Goal: Communication & Community: Share content

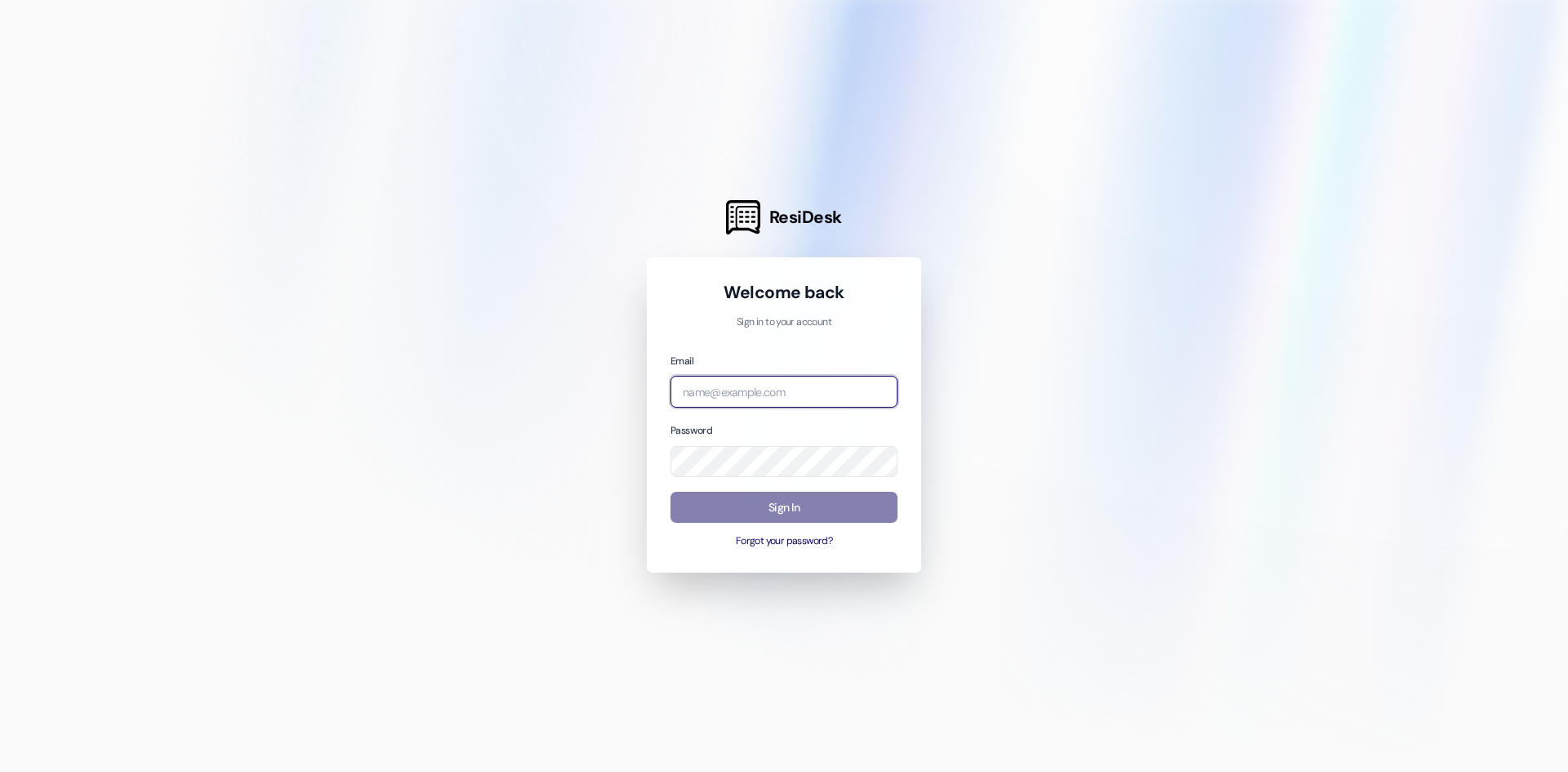
click at [733, 385] on input "email" at bounding box center [784, 392] width 227 height 32
type input "[PERSON_NAME][EMAIL_ADDRESS][PERSON_NAME][DOMAIN_NAME]"
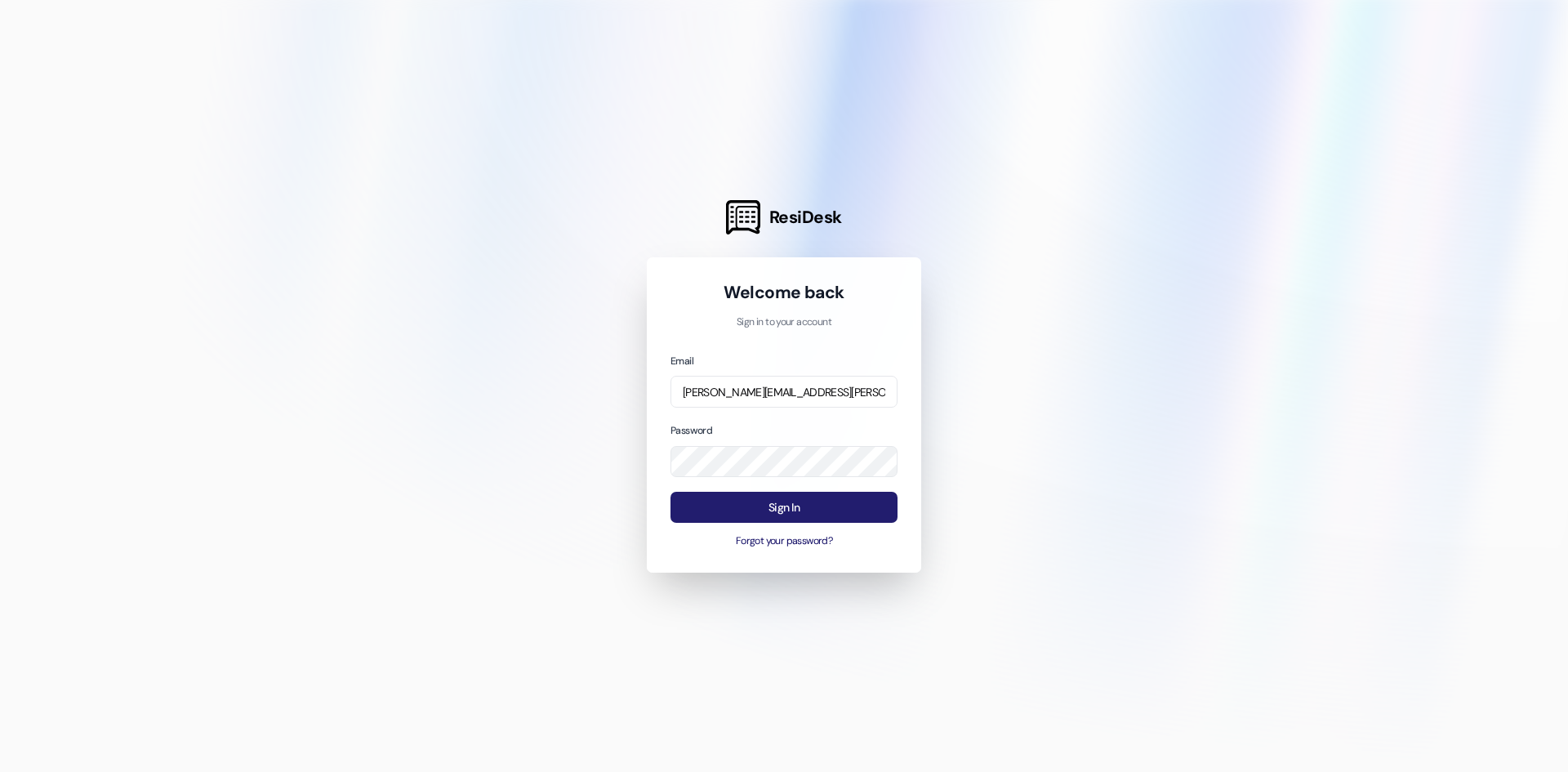
click at [841, 492] on button "Sign In" at bounding box center [784, 508] width 227 height 32
click at [858, 502] on button "Sign In" at bounding box center [784, 508] width 227 height 32
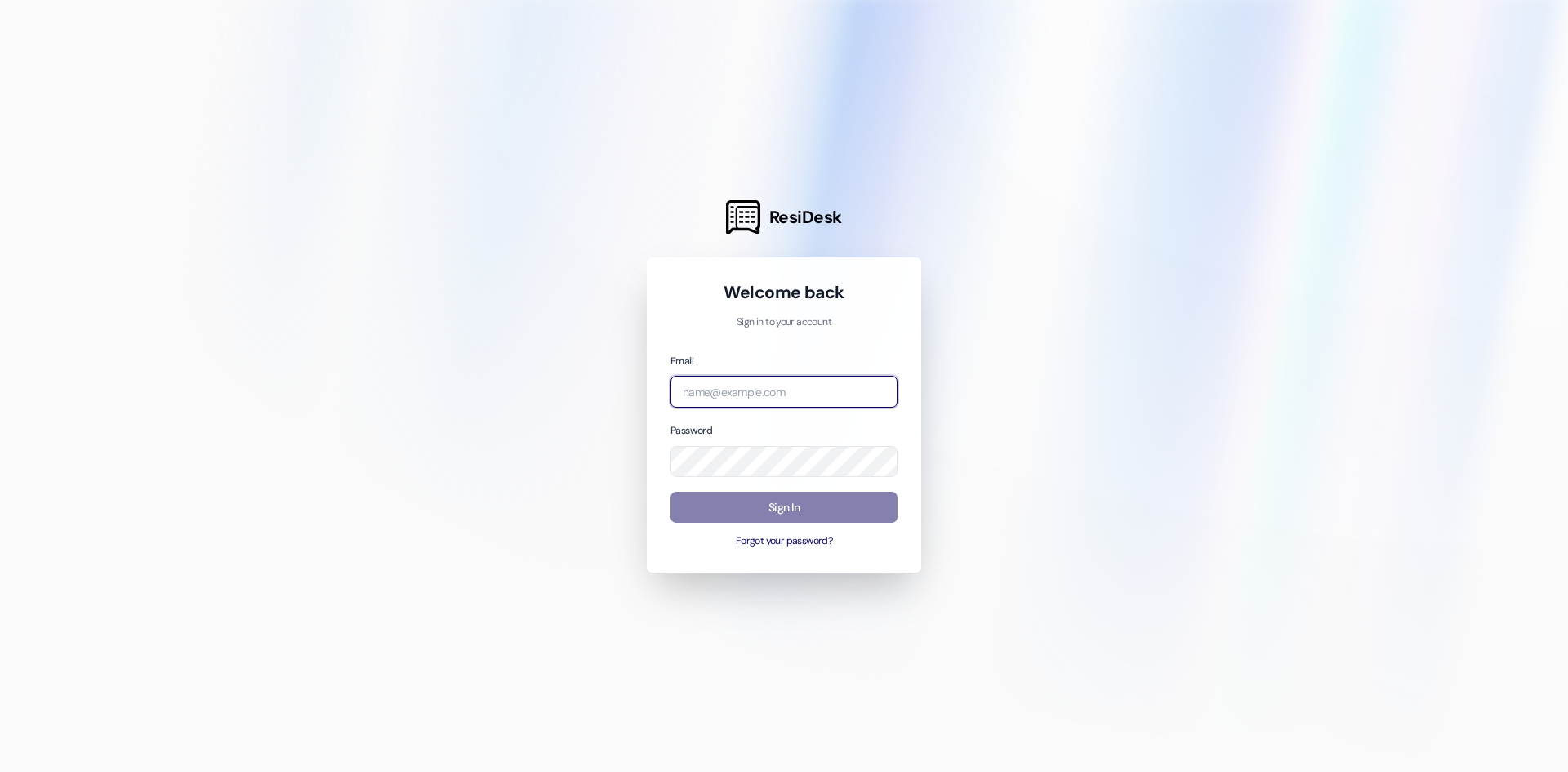
click at [688, 395] on input "email" at bounding box center [784, 392] width 227 height 32
click at [589, 462] on div at bounding box center [784, 386] width 1568 height 772
click at [699, 390] on input "email" at bounding box center [784, 392] width 227 height 32
type input "[PERSON_NAME][EMAIL_ADDRESS][PERSON_NAME][DOMAIN_NAME]"
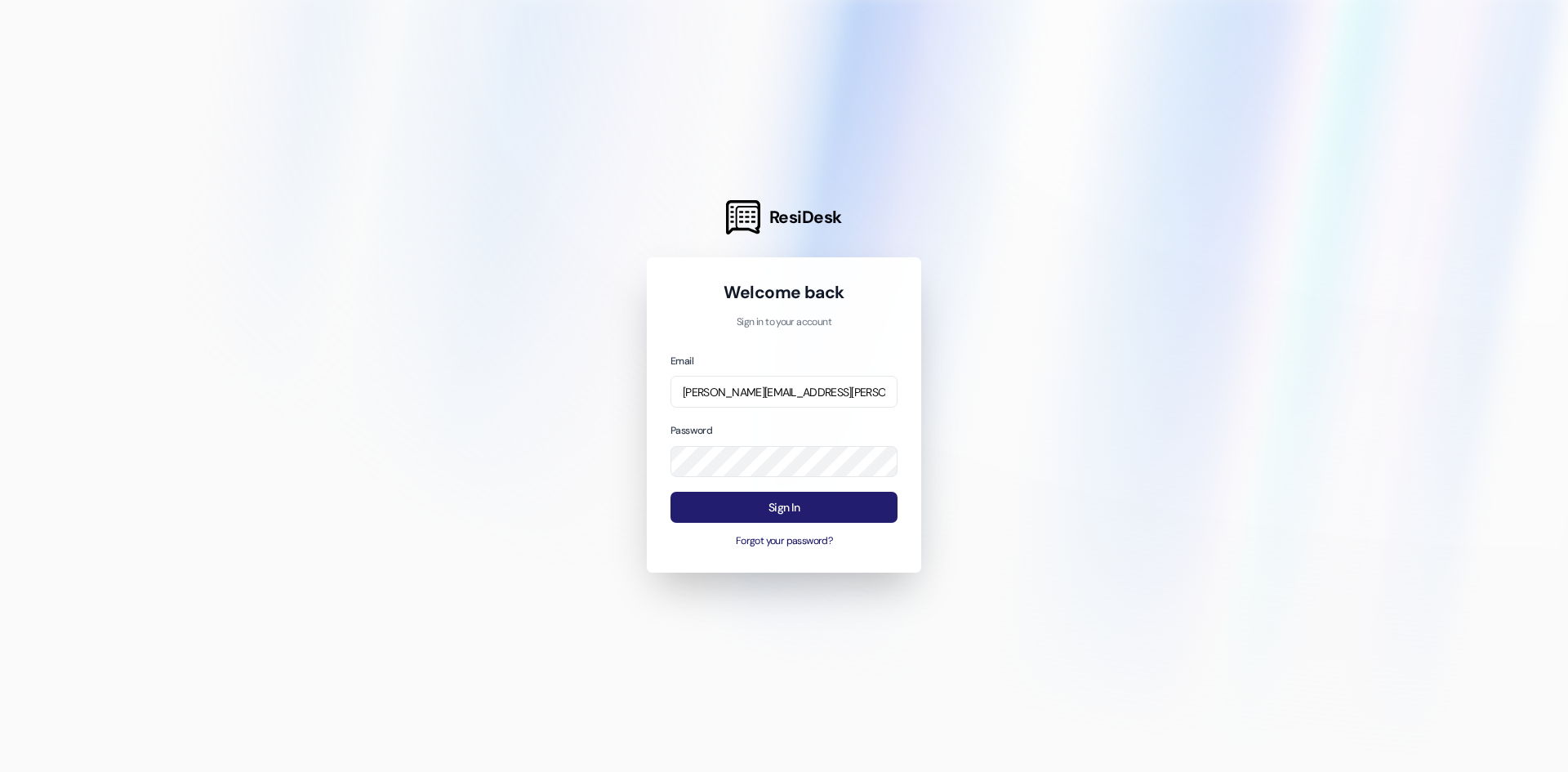
click at [828, 506] on button "Sign In" at bounding box center [784, 508] width 227 height 32
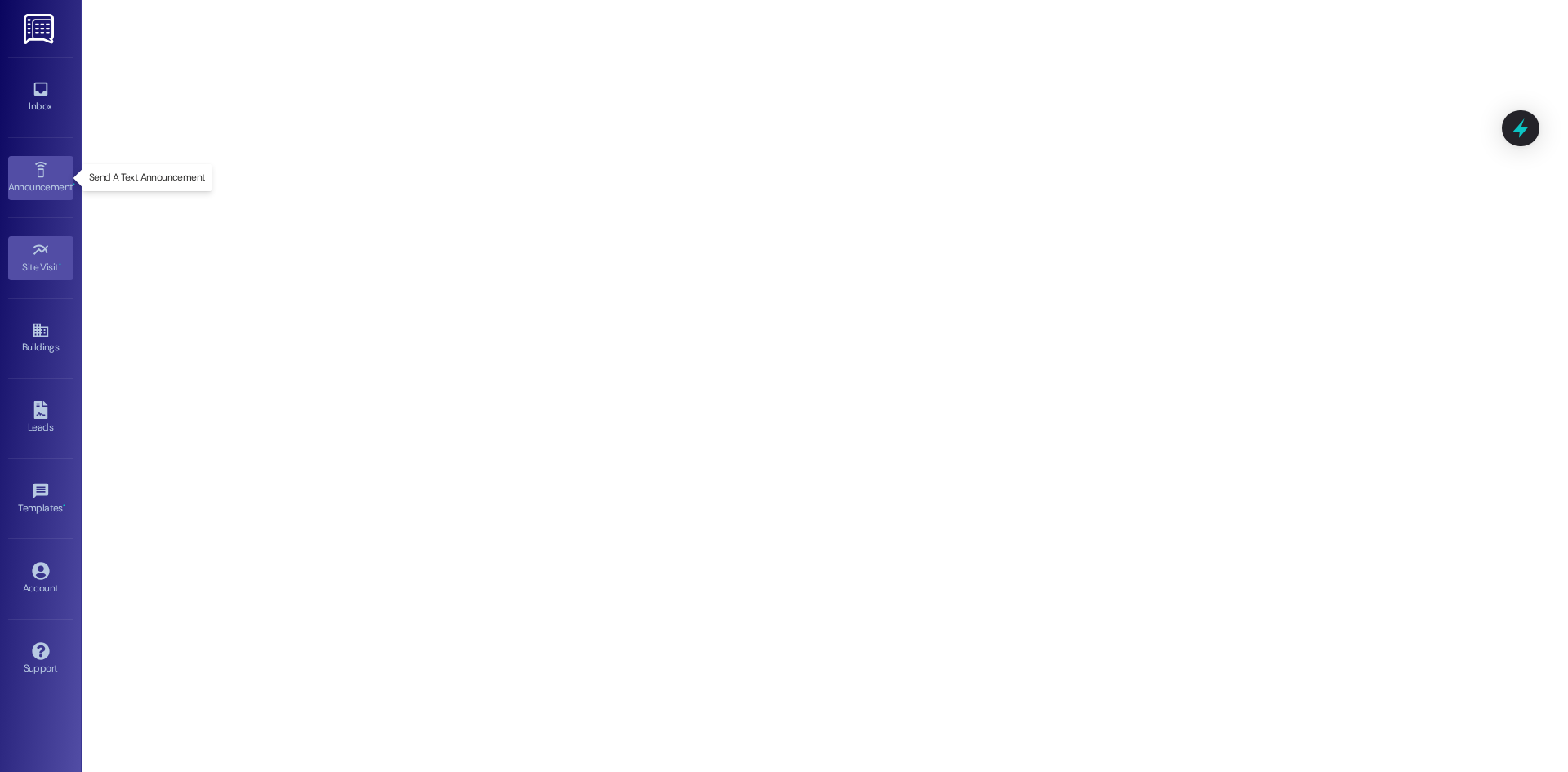
click at [35, 179] on div "Announcement •" at bounding box center [40, 187] width 82 height 16
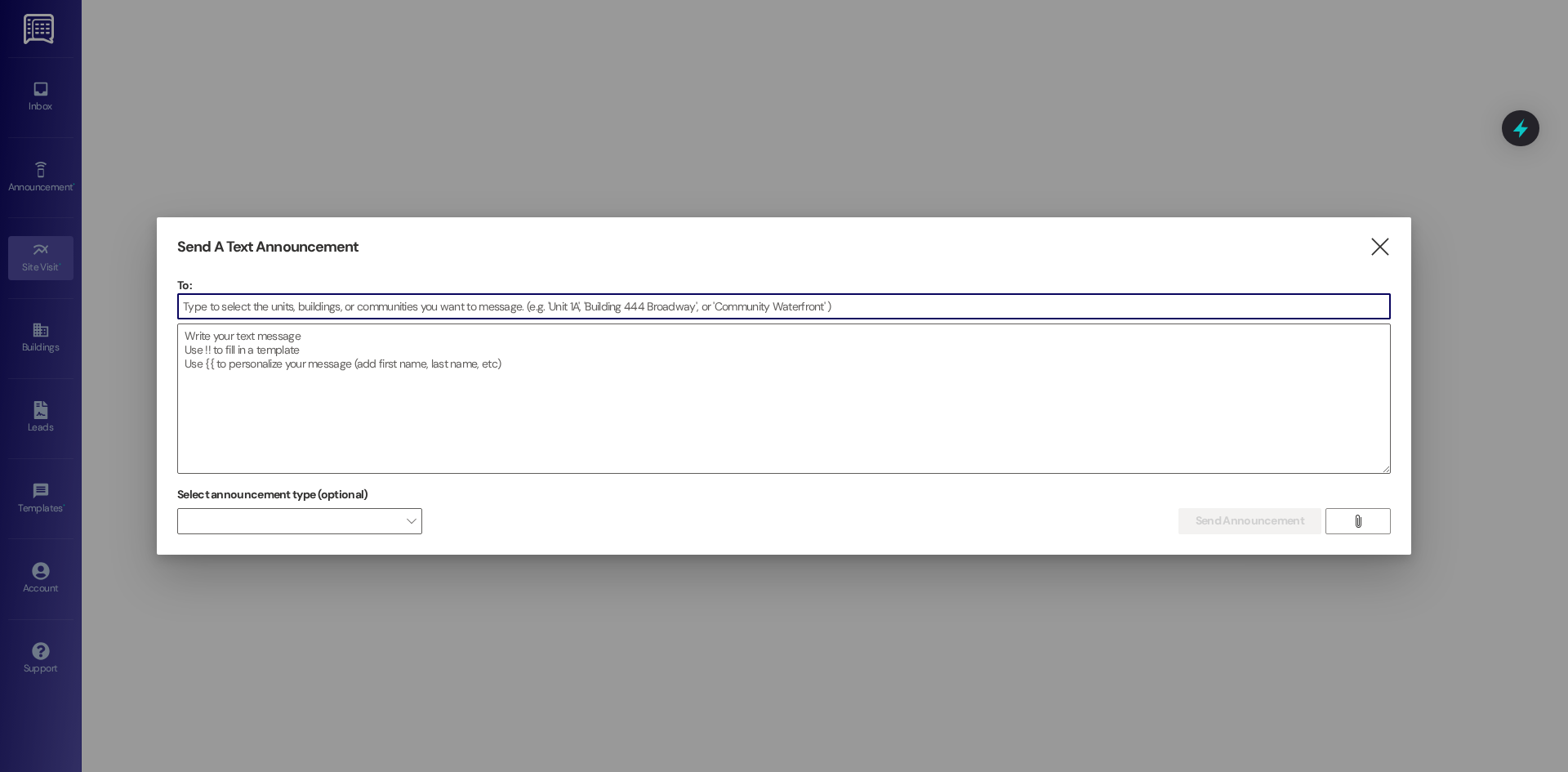
type input "p"
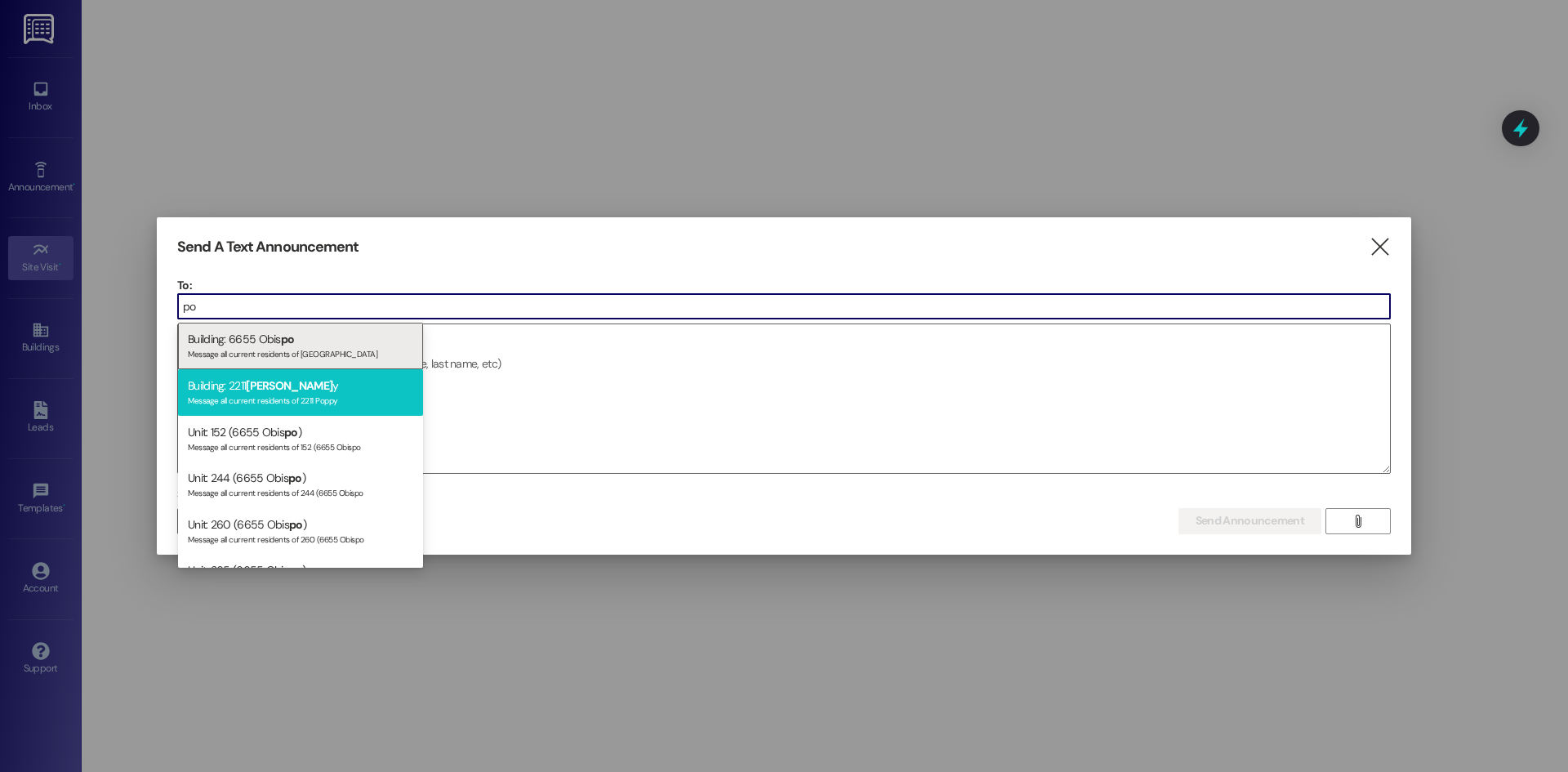
type input "po"
click at [253, 383] on span "[PERSON_NAME]" at bounding box center [289, 386] width 86 height 15
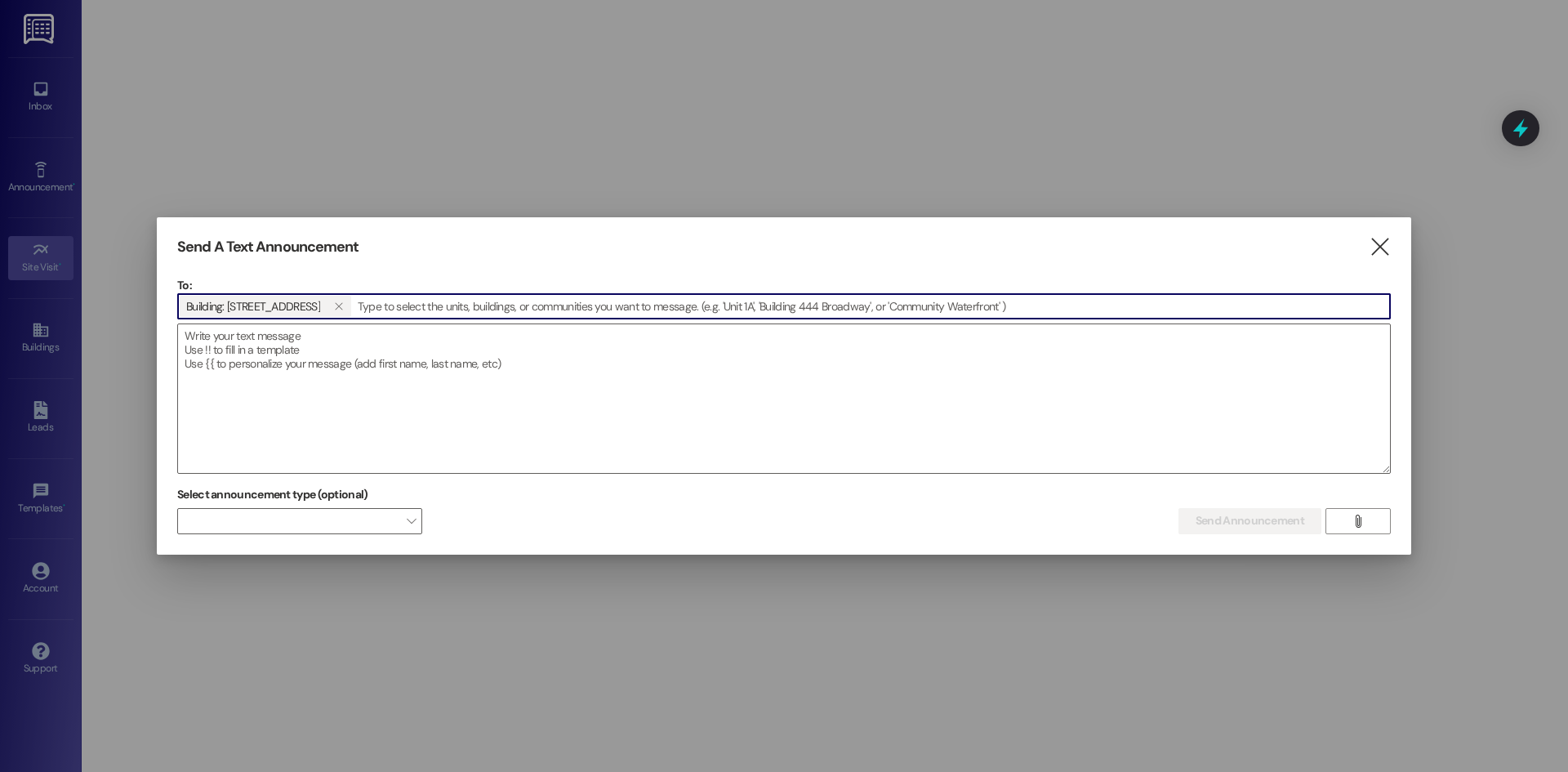
click at [356, 303] on input at bounding box center [871, 306] width 1038 height 24
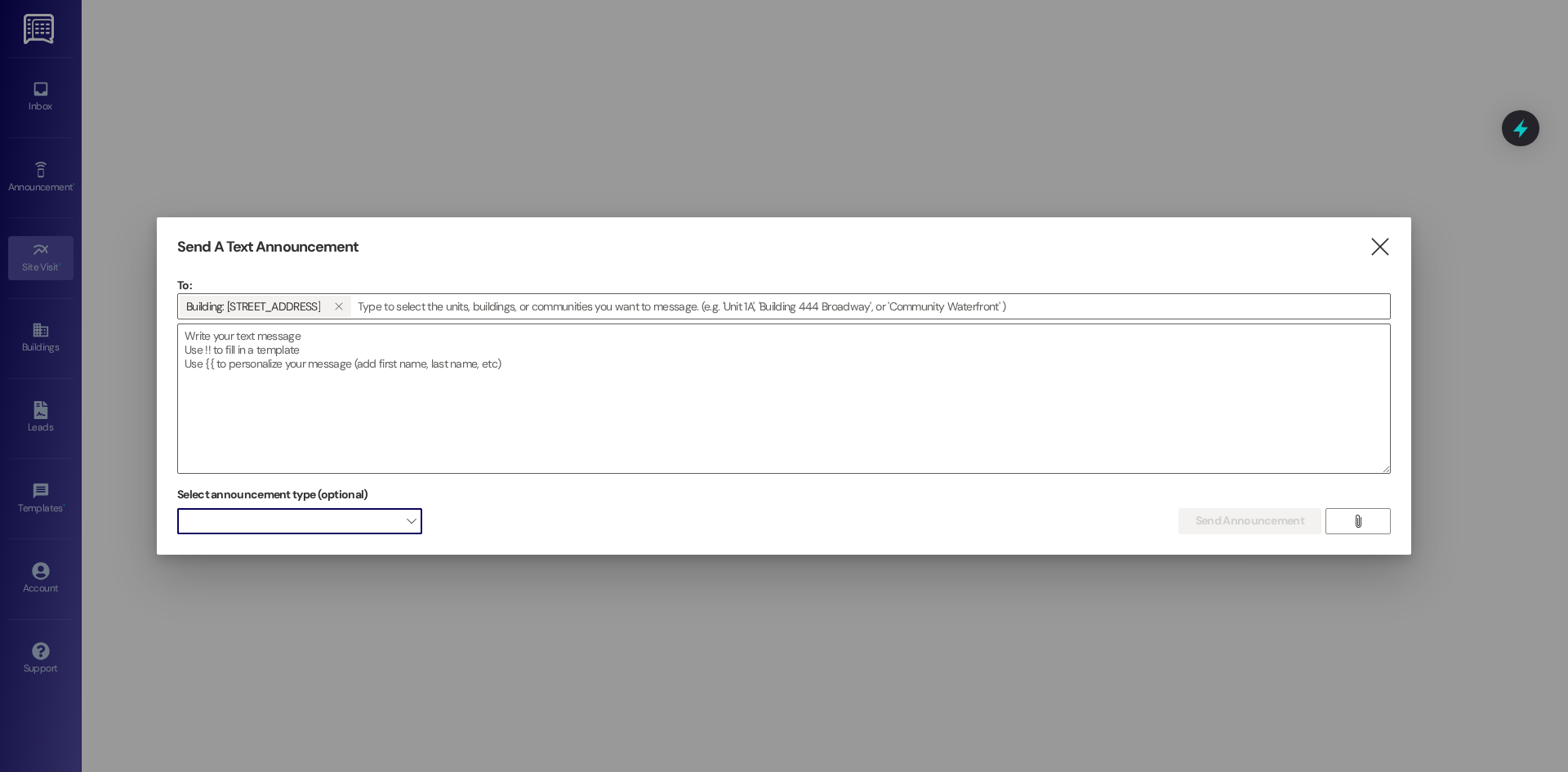
click at [242, 518] on span at bounding box center [300, 521] width 245 height 26
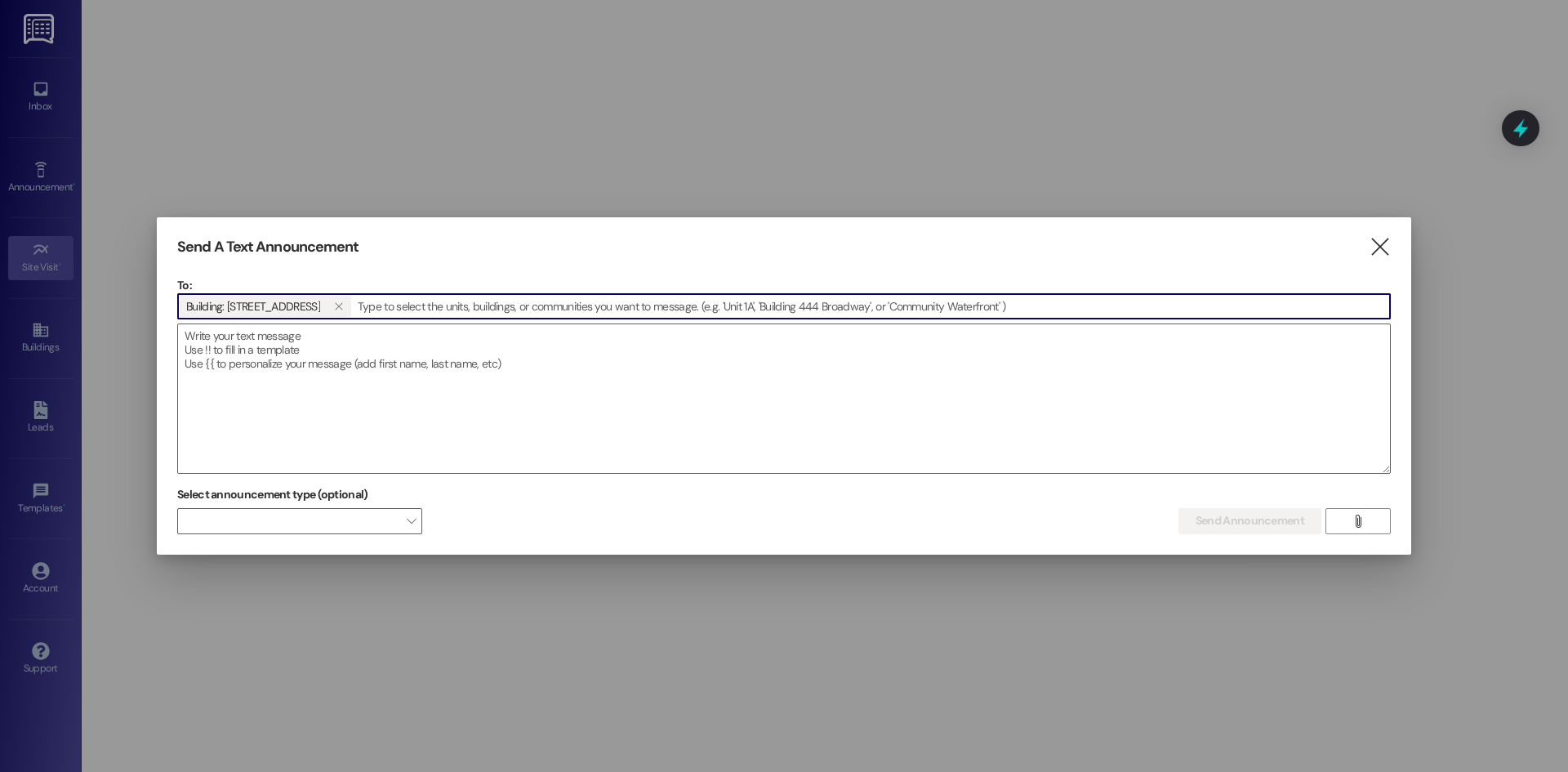
click at [461, 308] on input at bounding box center [871, 306] width 1038 height 24
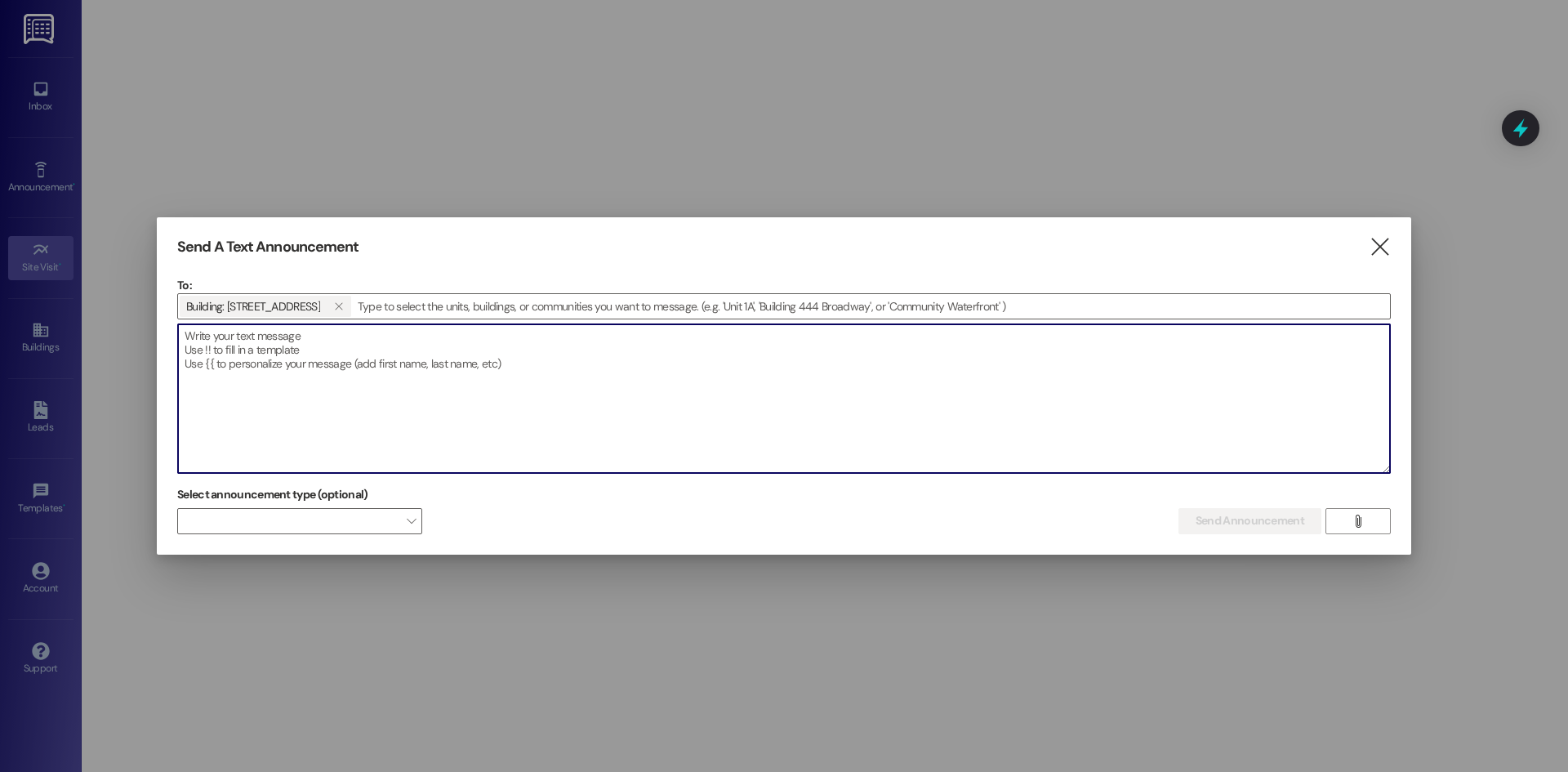
click at [243, 343] on textarea at bounding box center [784, 398] width 1212 height 148
click at [374, 305] on input at bounding box center [871, 306] width 1038 height 24
click at [192, 336] on textarea at bounding box center [784, 398] width 1212 height 148
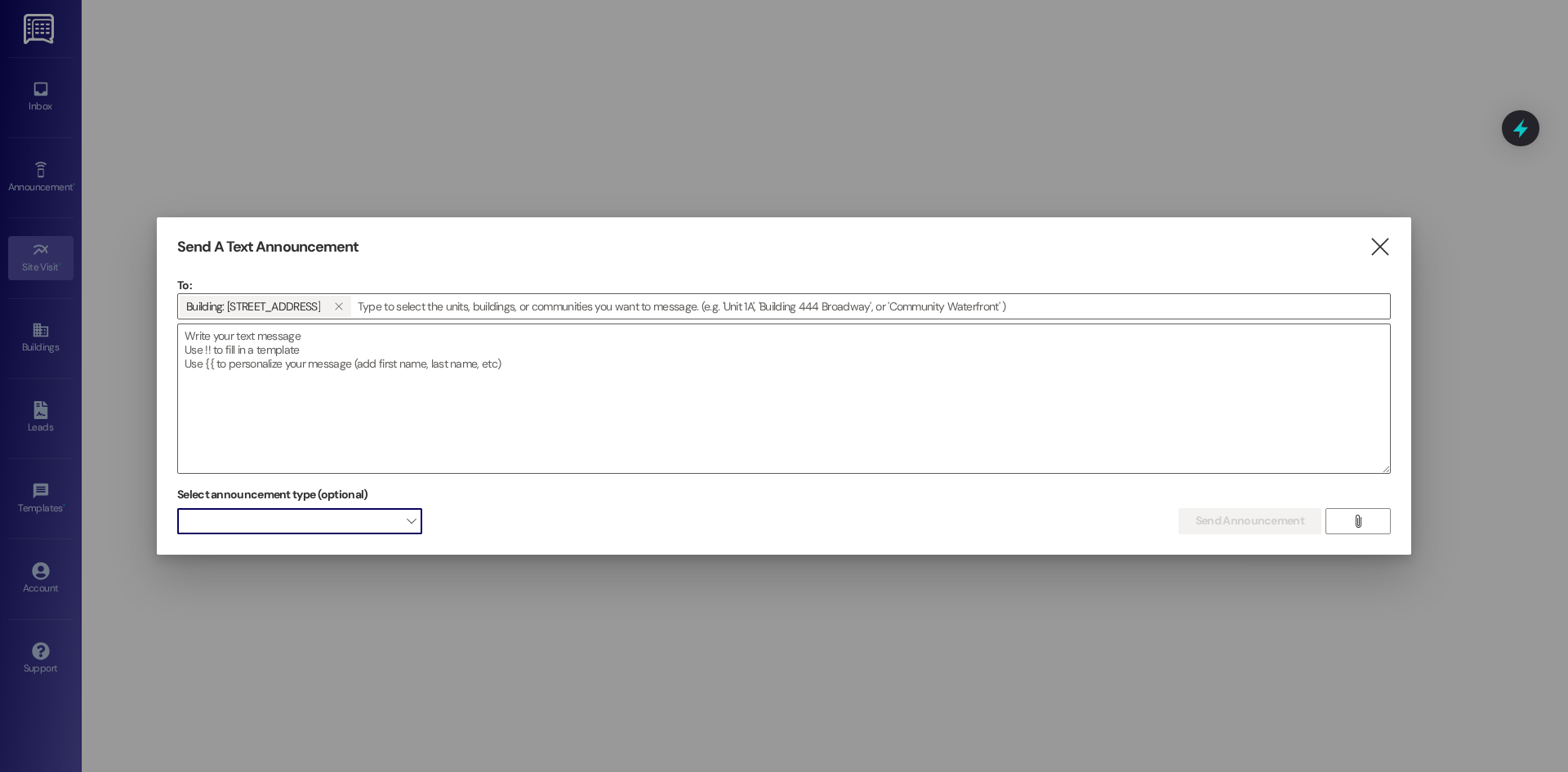
click at [398, 525] on span at bounding box center [300, 521] width 245 height 26
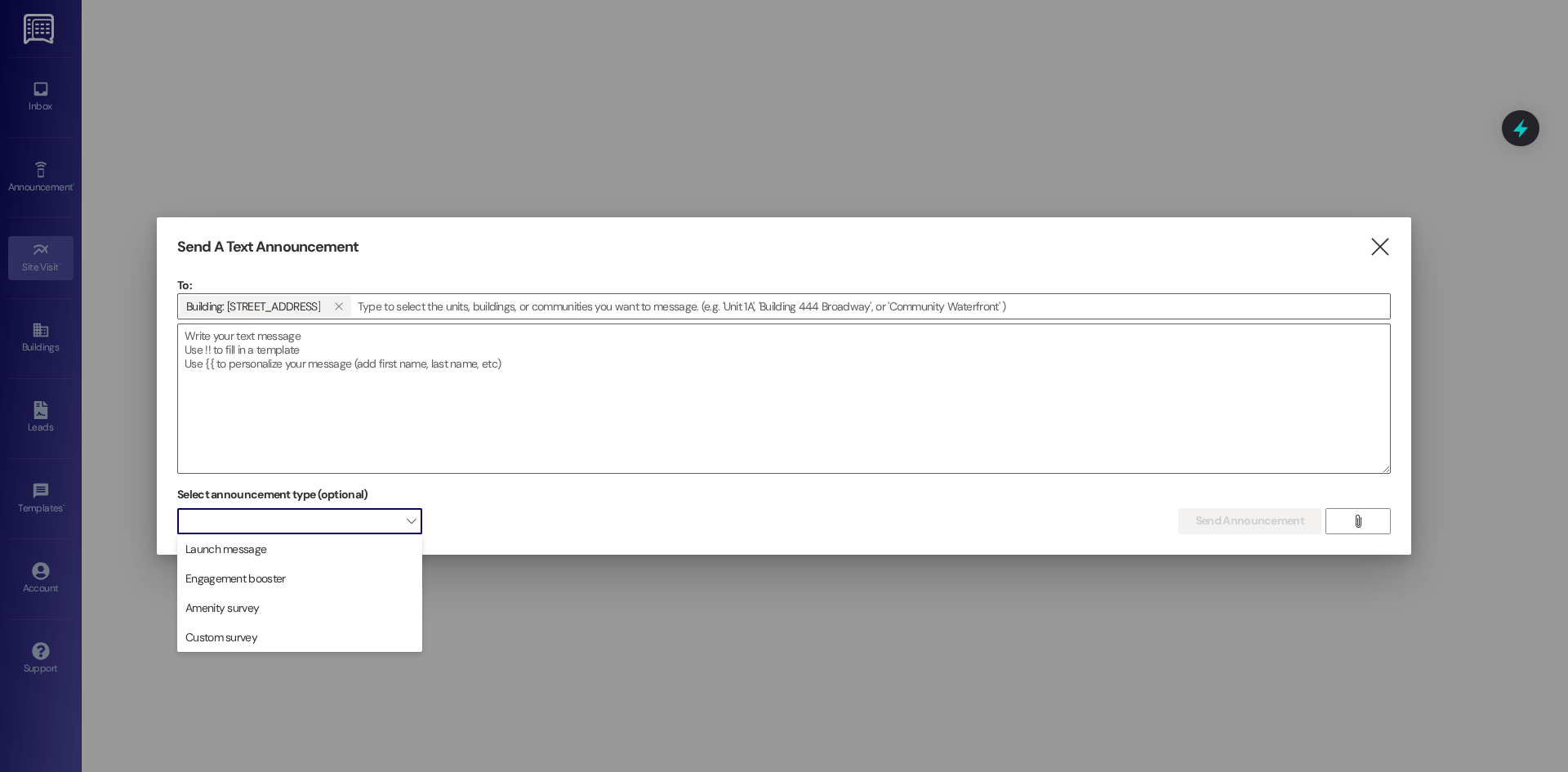
click at [341, 526] on span at bounding box center [300, 521] width 245 height 26
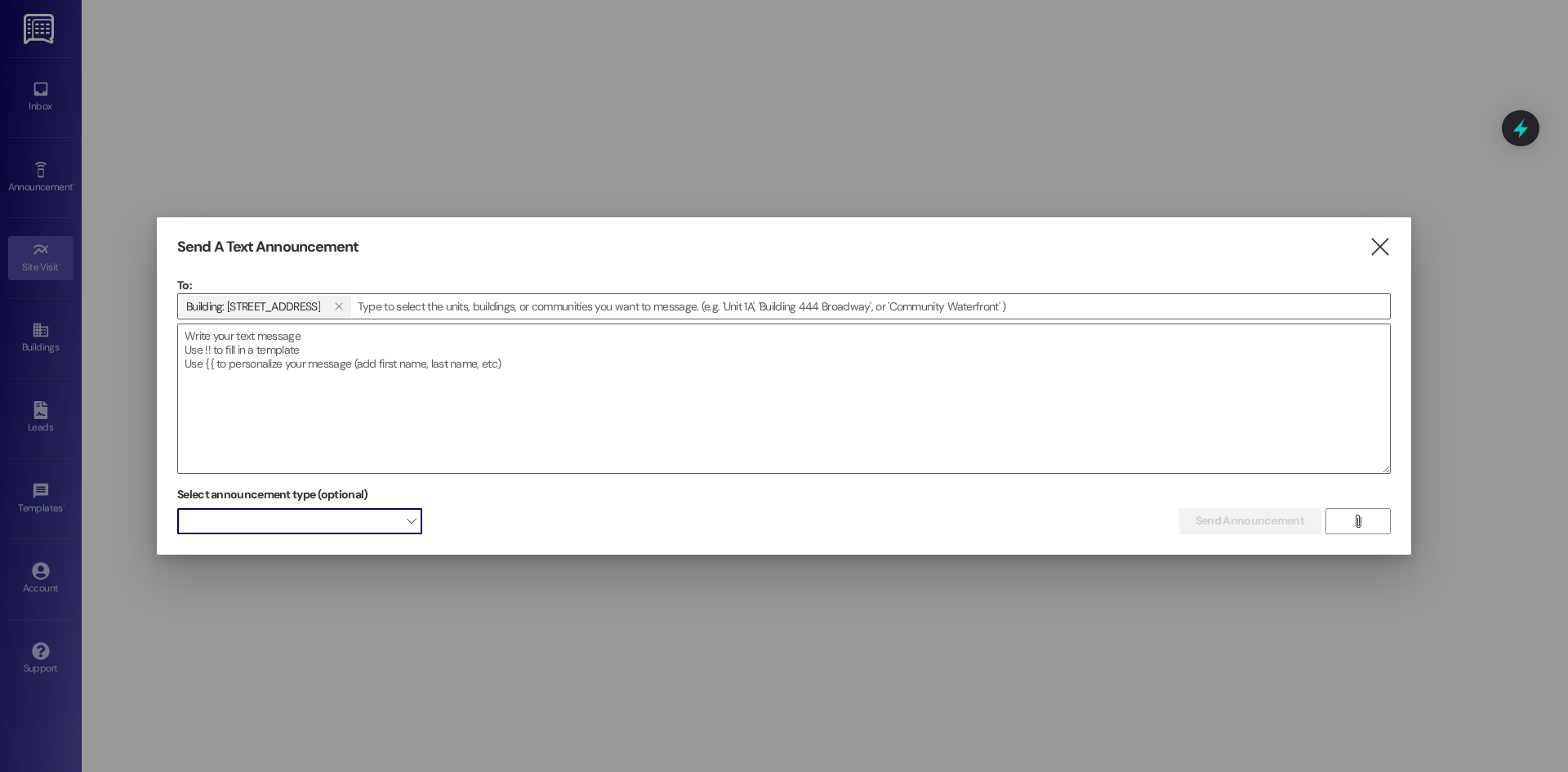
click at [381, 518] on span at bounding box center [300, 521] width 245 height 26
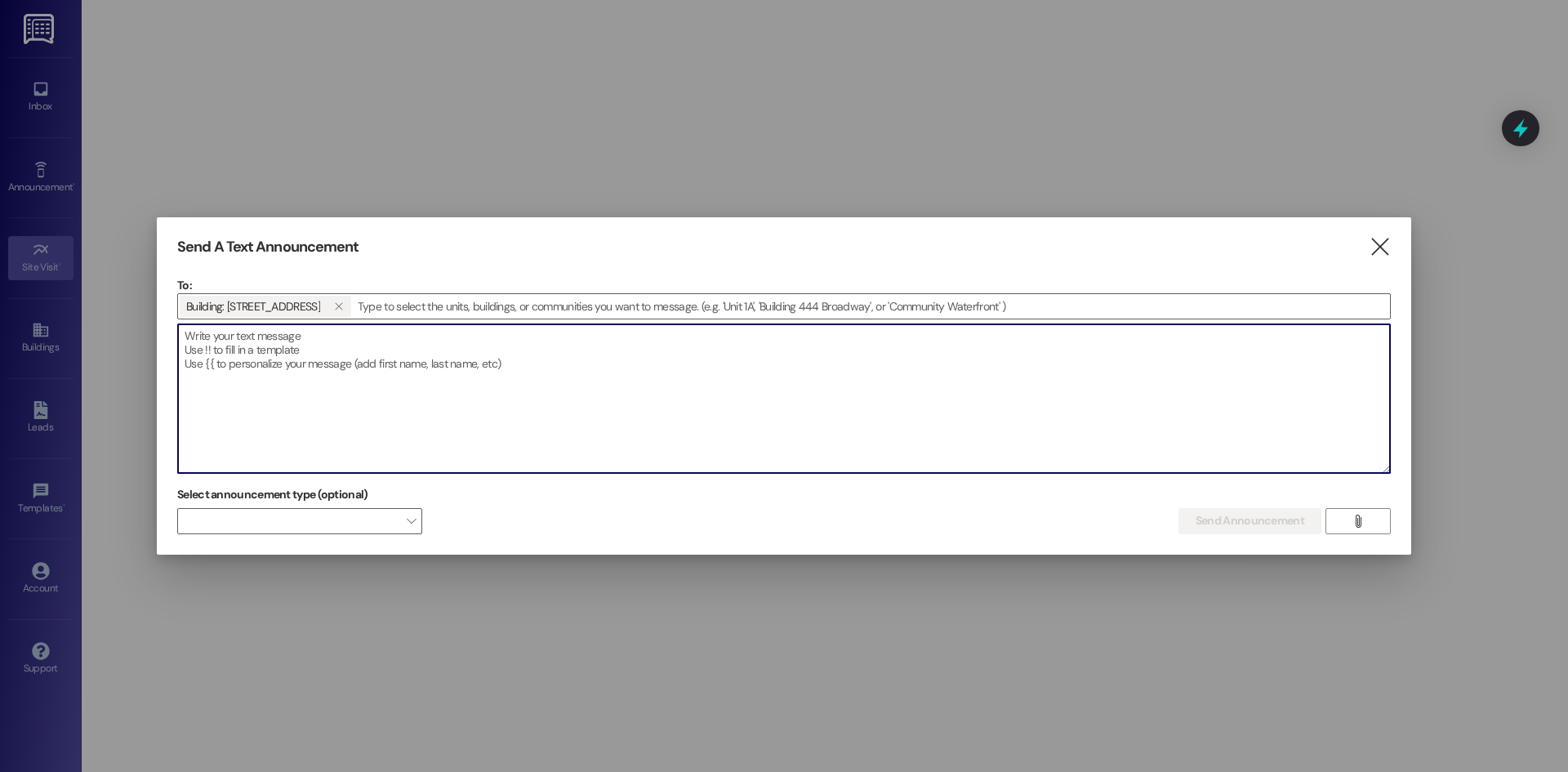
click at [321, 345] on textarea at bounding box center [784, 398] width 1212 height 148
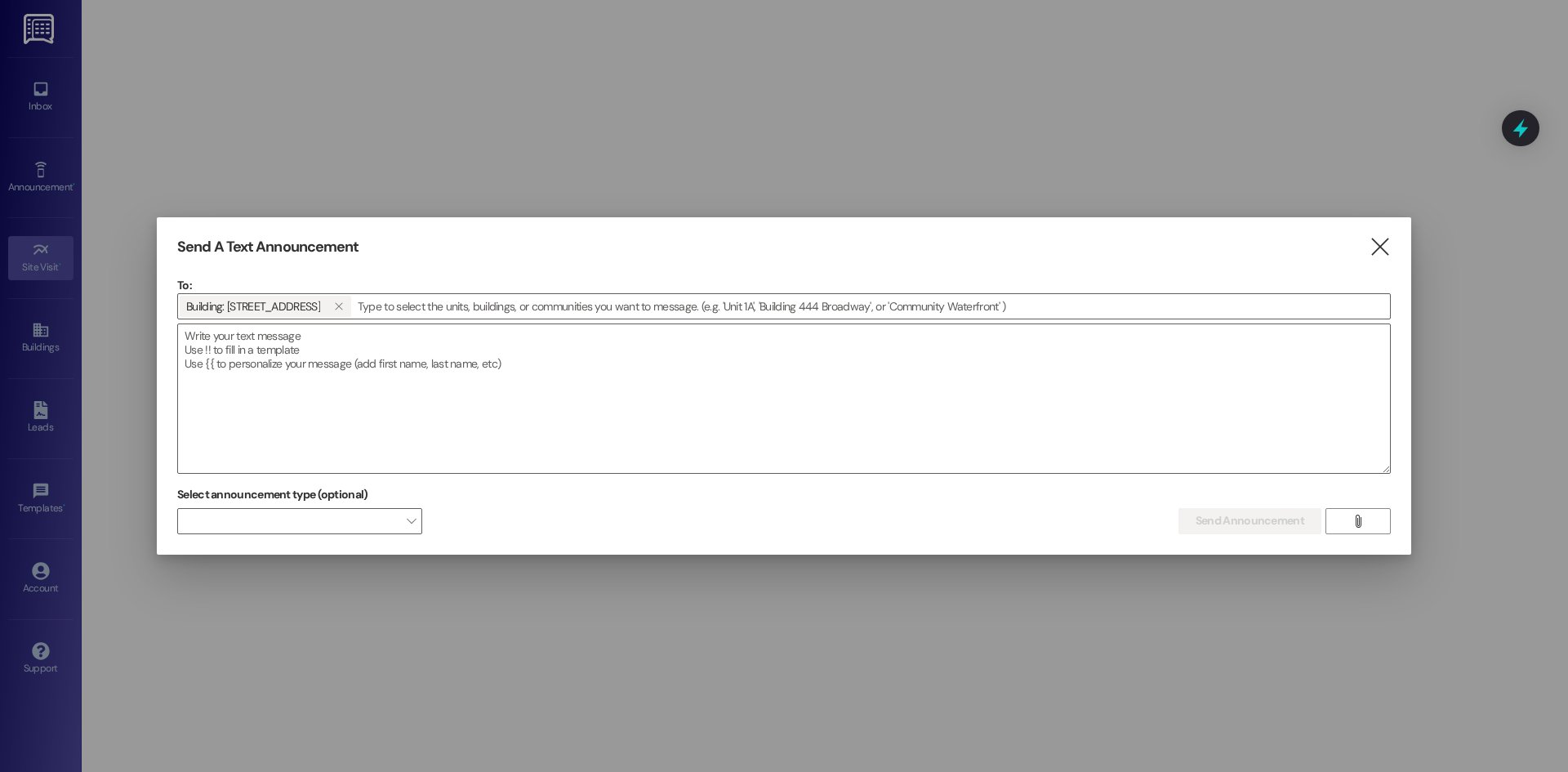
click at [0, 476] on html "Inbox Go to Inbox Announcement • Send A Text Announcement Site Visit • Go to Si…" at bounding box center [784, 386] width 1568 height 772
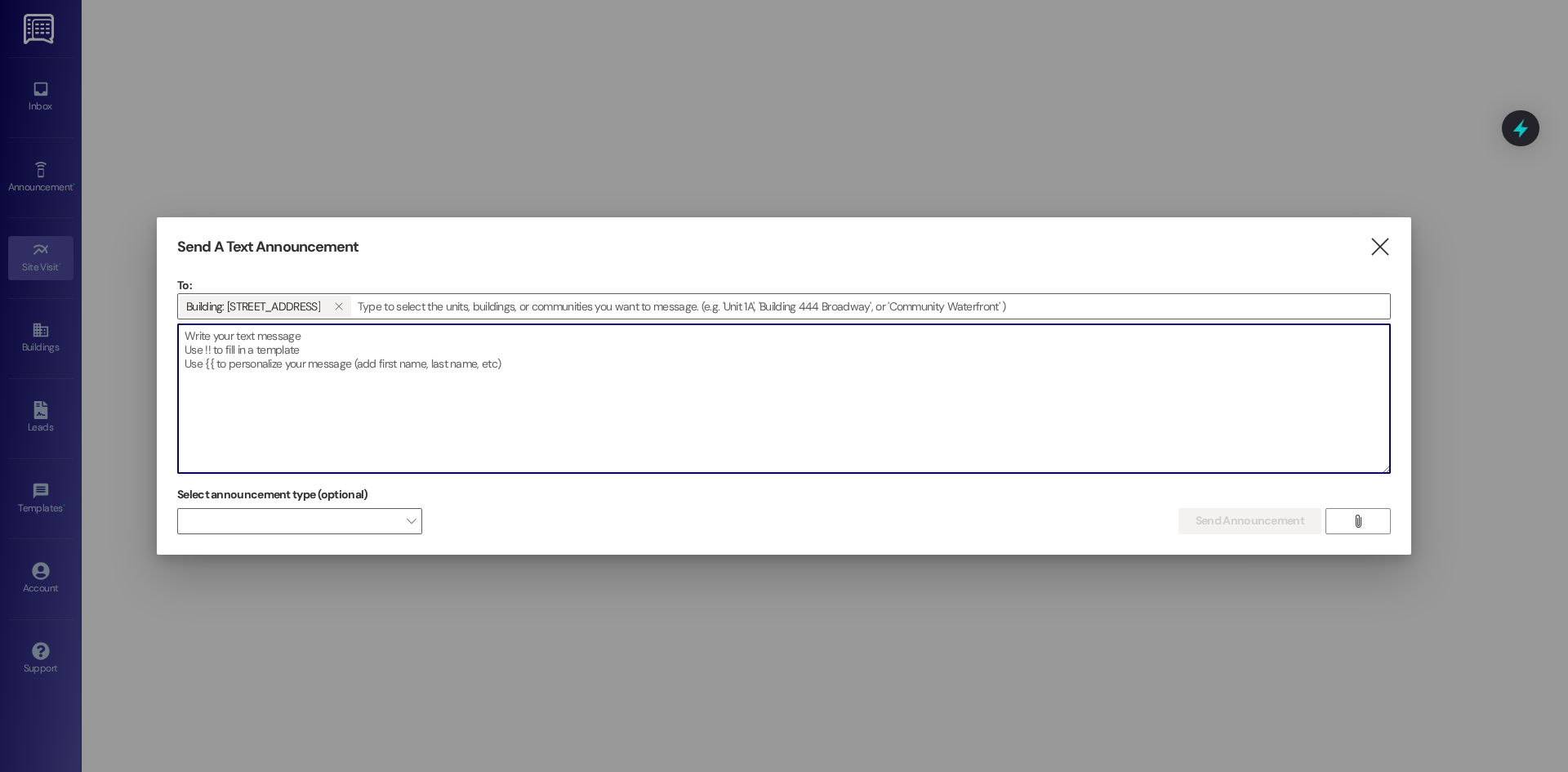
click at [414, 430] on textarea at bounding box center [784, 398] width 1212 height 148
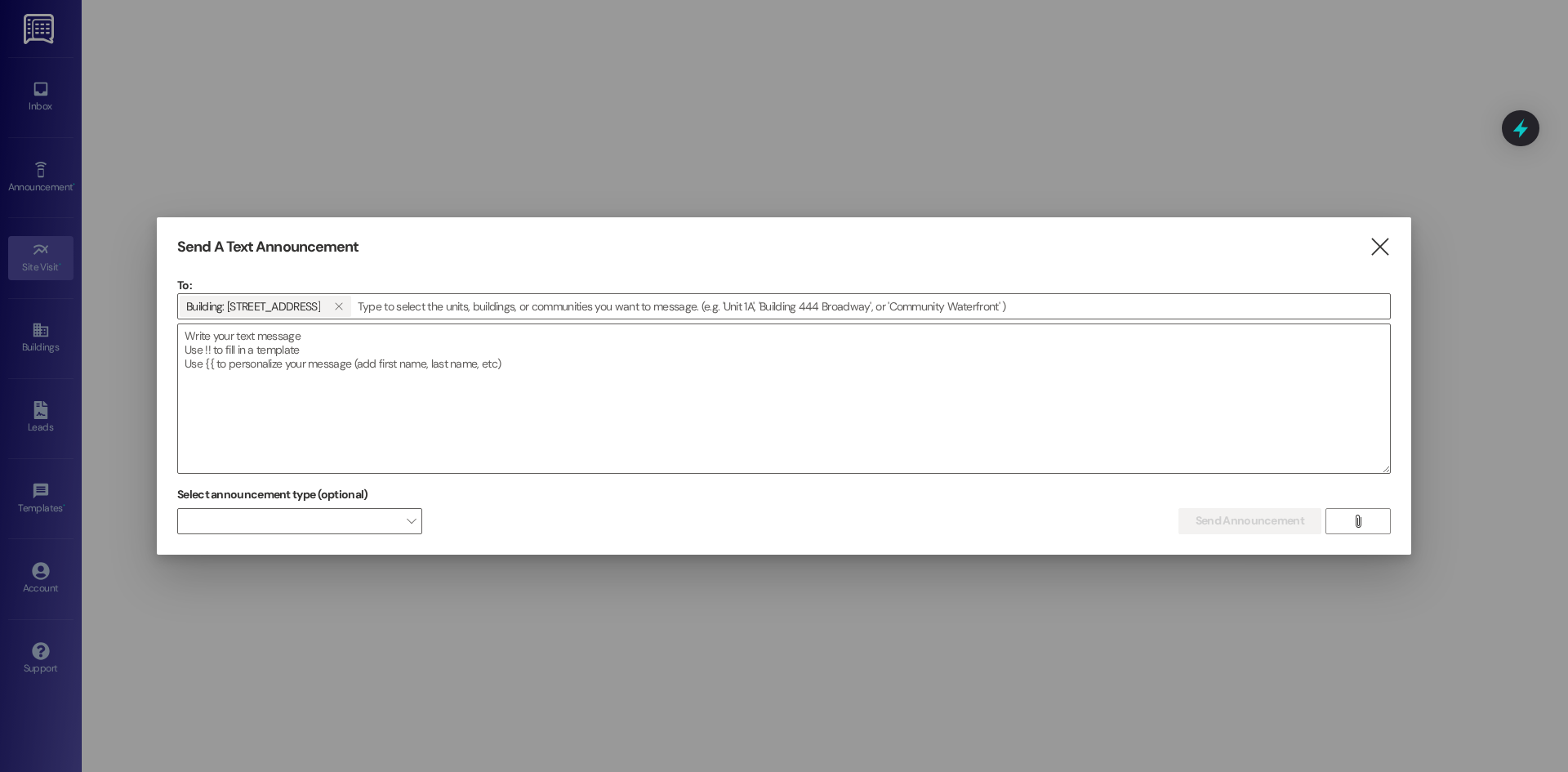
drag, startPoint x: 1536, startPoint y: 569, endPoint x: 1519, endPoint y: 574, distance: 17.7
click at [1536, 569] on div at bounding box center [784, 386] width 1568 height 772
click at [223, 344] on textarea at bounding box center [784, 398] width 1212 height 148
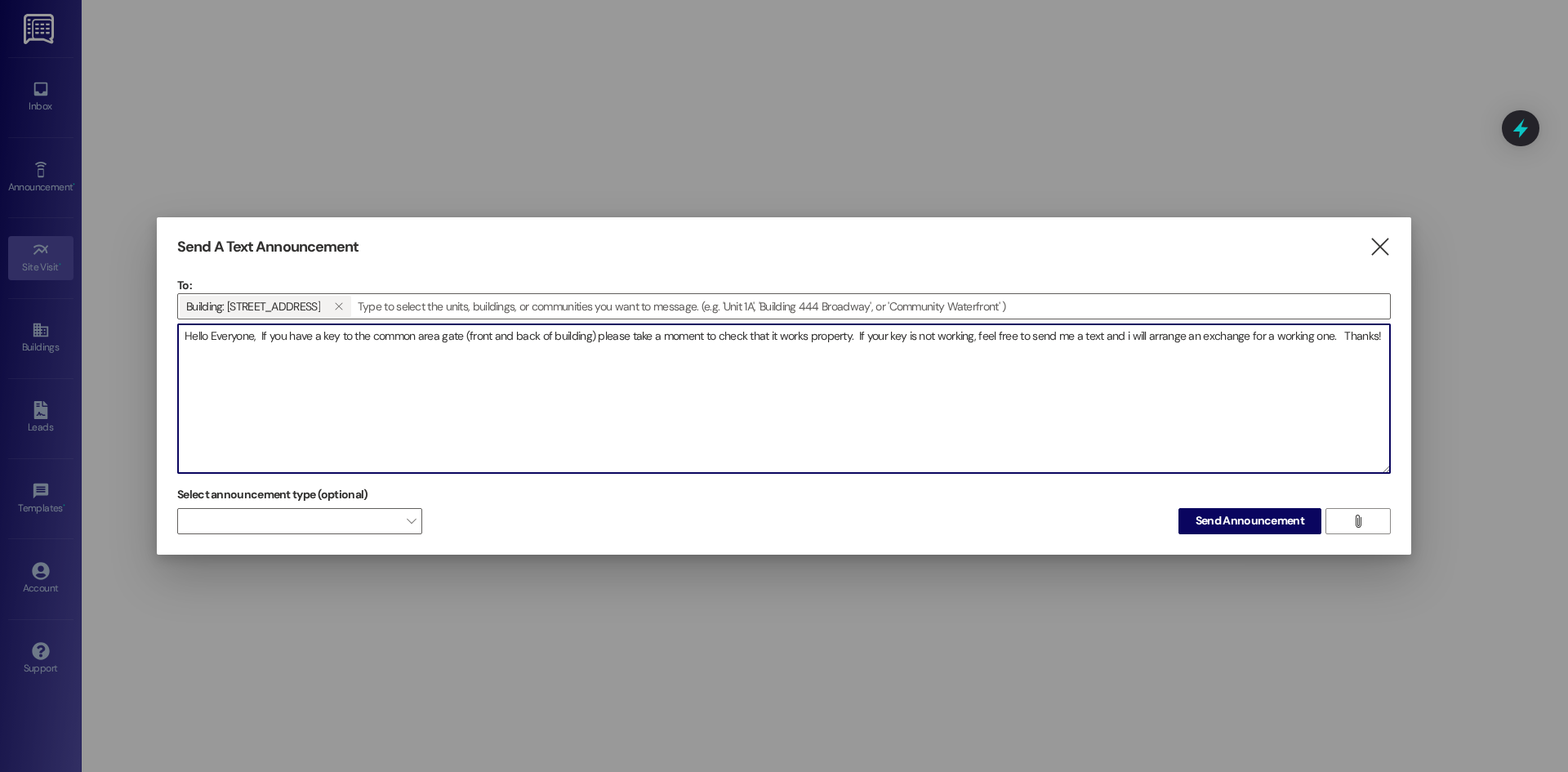
click at [829, 342] on textarea "Hello Everyone, If you have a key to the common area gate (front and back of bu…" at bounding box center [784, 398] width 1212 height 148
type textarea "Hello Everyone, If you have a key to the common area gate (front and back of bu…"
click at [411, 522] on span "" at bounding box center [411, 521] width 9 height 26
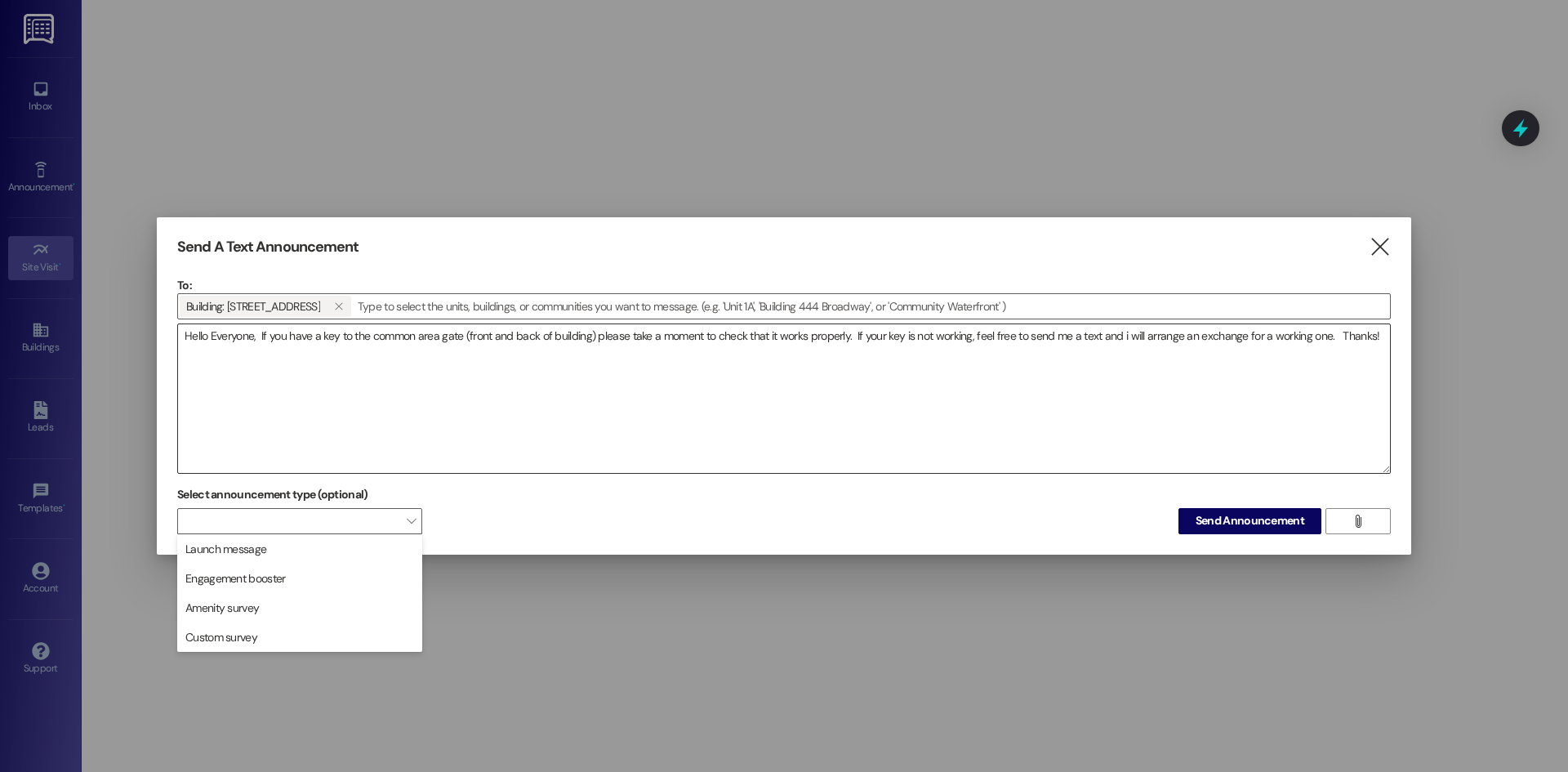
click at [555, 435] on textarea "Hello Everyone, If you have a key to the common area gate (front and back of bu…" at bounding box center [784, 398] width 1212 height 148
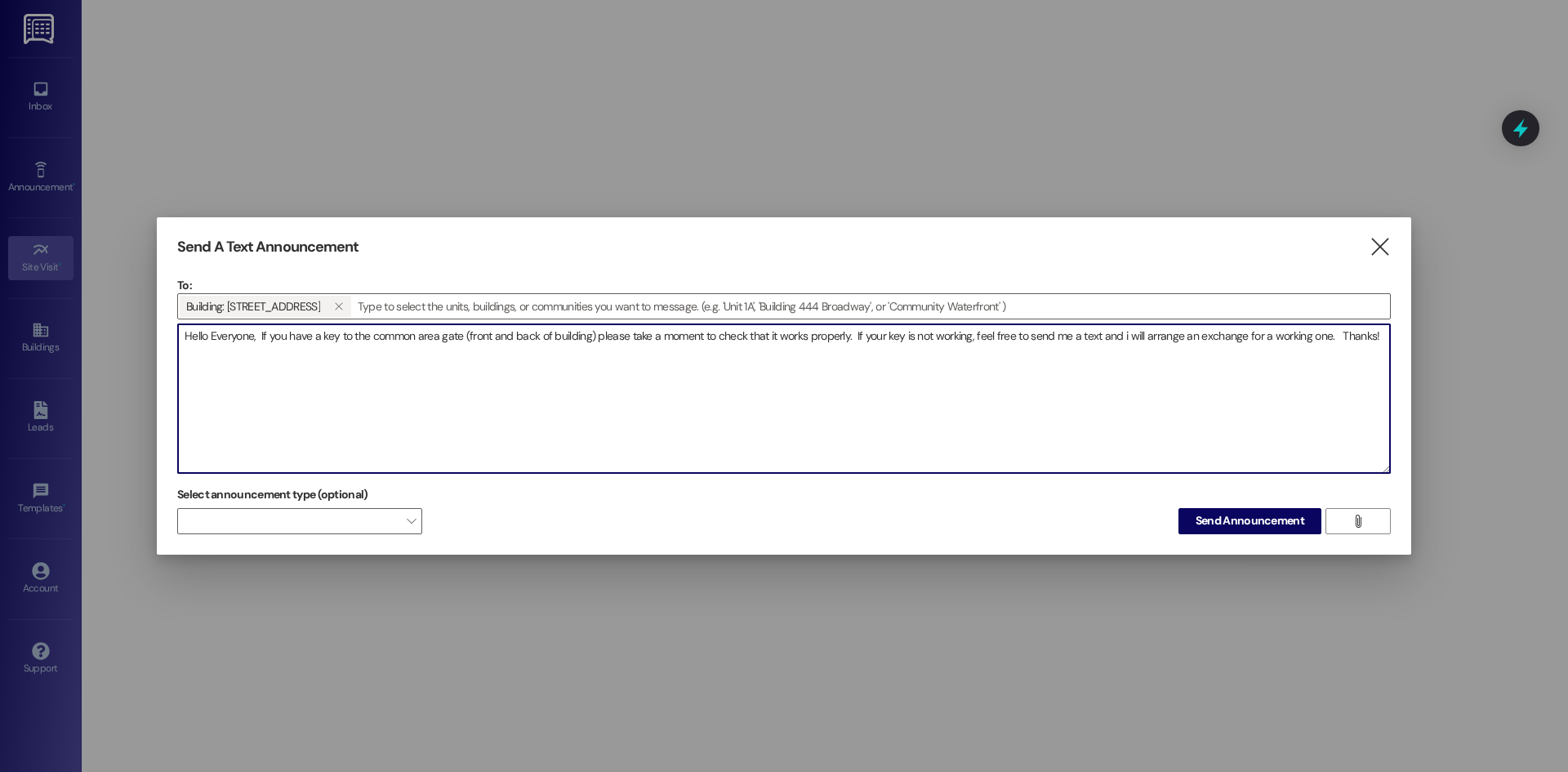
click at [671, 364] on textarea "Hello Everyone, If you have a key to the common area gate (front and back of bu…" at bounding box center [784, 398] width 1212 height 148
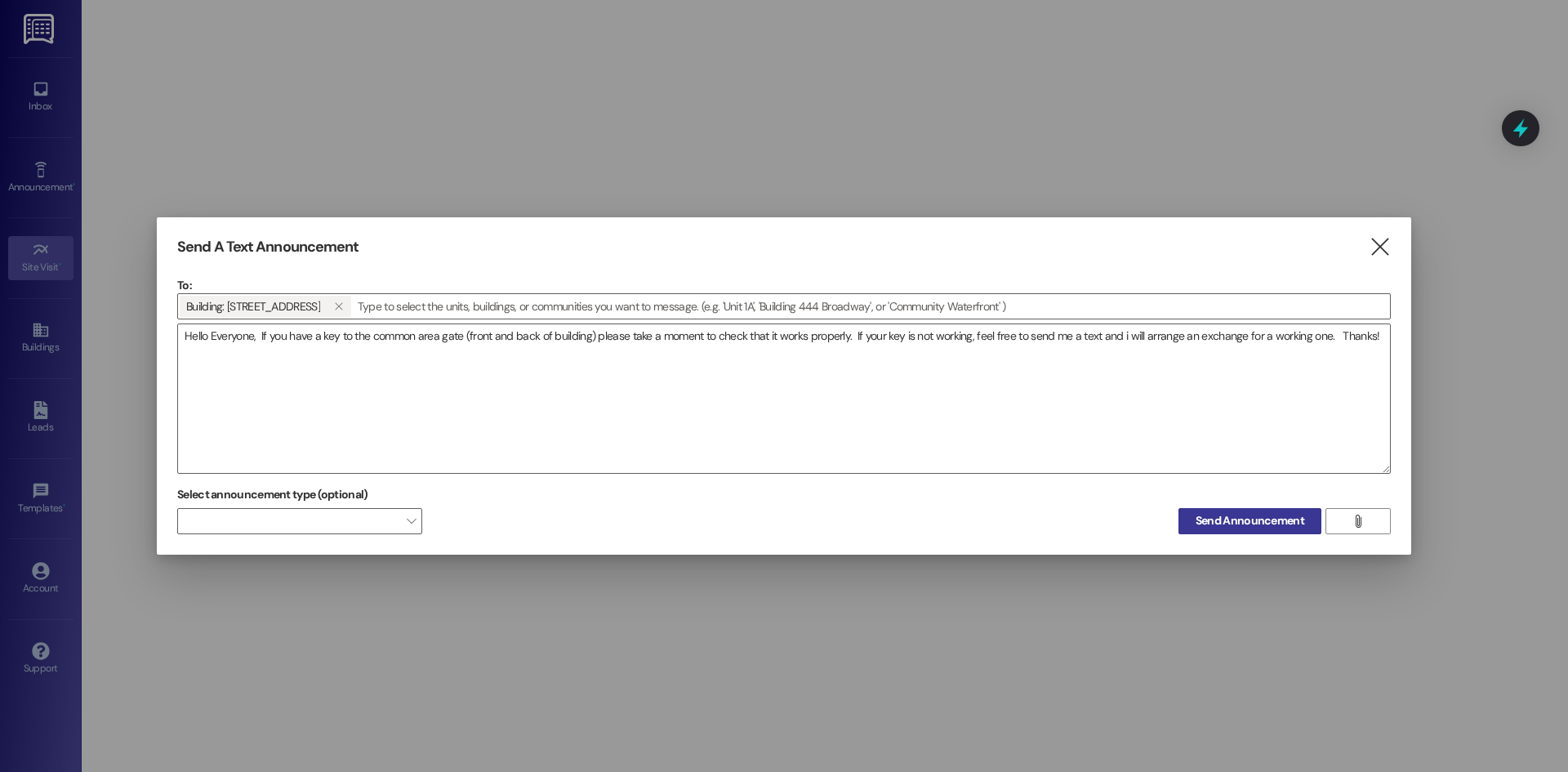
click at [1265, 522] on span "Send Announcement" at bounding box center [1251, 521] width 109 height 17
